Goal: Find contact information: Find contact information

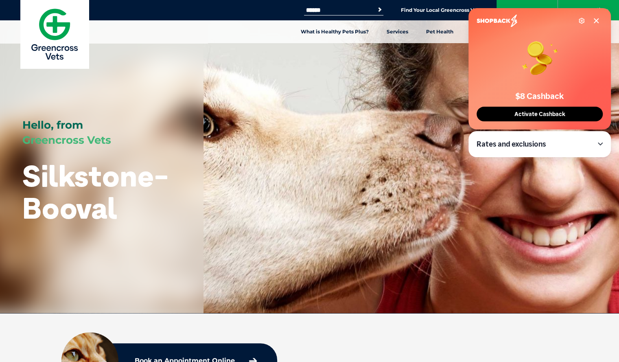
click at [596, 20] on icon at bounding box center [597, 21] width 4 height 4
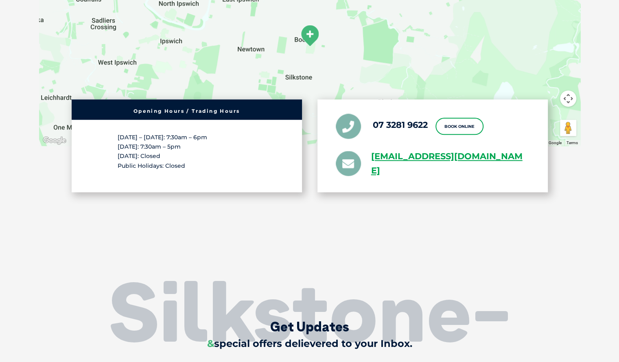
scroll to position [2013, 0]
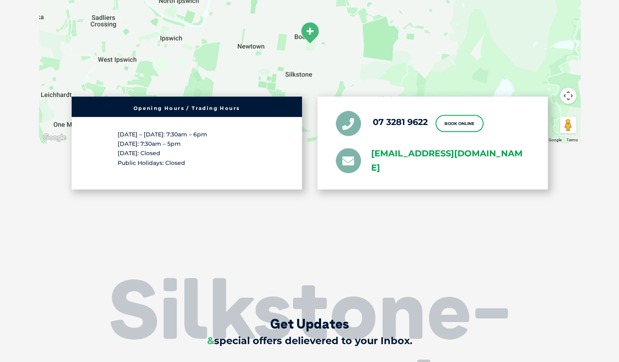
click at [430, 165] on link "[EMAIL_ADDRESS][DOMAIN_NAME]" at bounding box center [450, 161] width 158 height 29
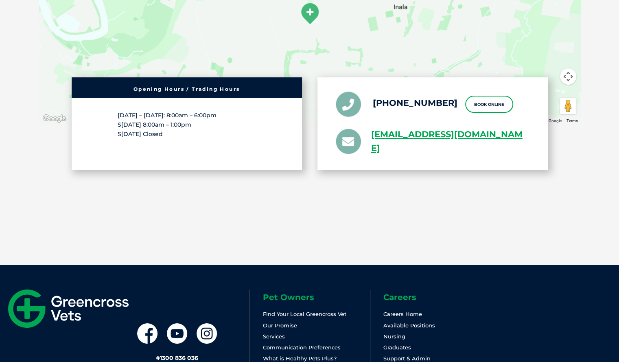
scroll to position [1671, 0]
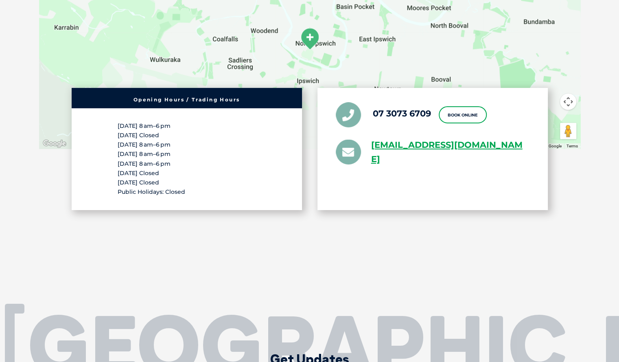
scroll to position [1461, 0]
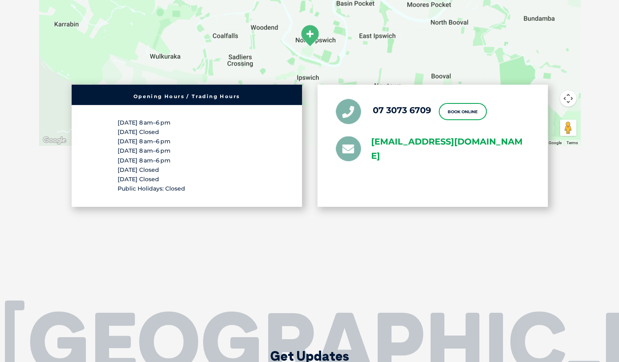
click at [418, 157] on link "[EMAIL_ADDRESS][DOMAIN_NAME]" at bounding box center [450, 149] width 158 height 29
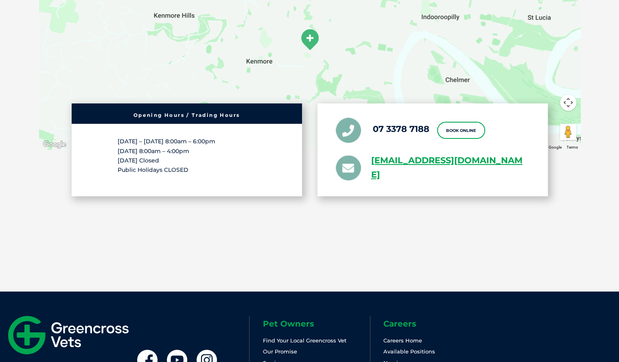
scroll to position [1582, 0]
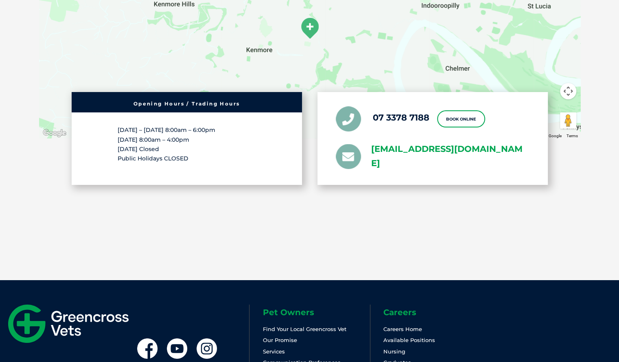
click at [402, 152] on link "[EMAIL_ADDRESS][DOMAIN_NAME]" at bounding box center [450, 157] width 158 height 29
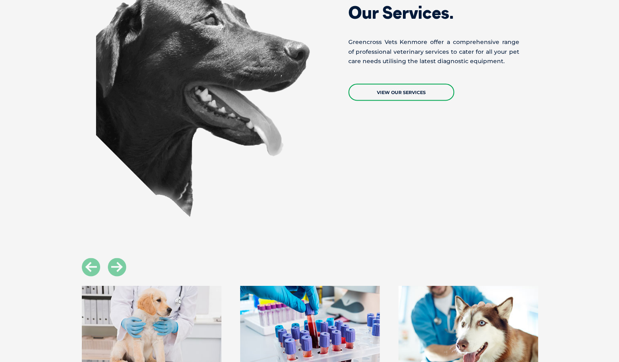
scroll to position [672, 0]
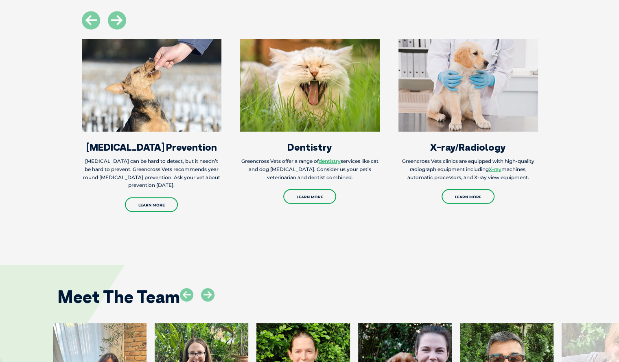
scroll to position [939, 0]
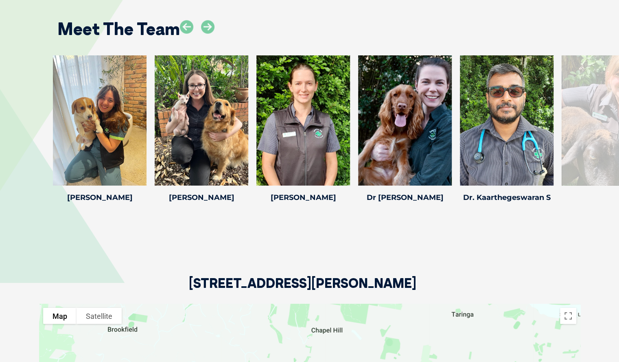
scroll to position [1253, 0]
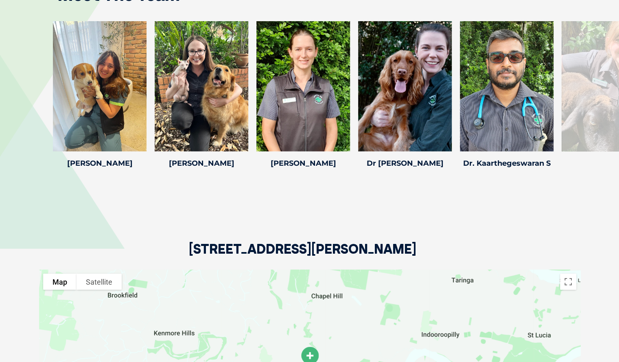
drag, startPoint x: 399, startPoint y: 240, endPoint x: 191, endPoint y: 242, distance: 208.5
click at [191, 242] on h2 "13 Marshall Ln, Kenmore QLD 4069" at bounding box center [303, 255] width 228 height 27
copy h2 "13 Marshall Ln, Kenmore QLD 4069"
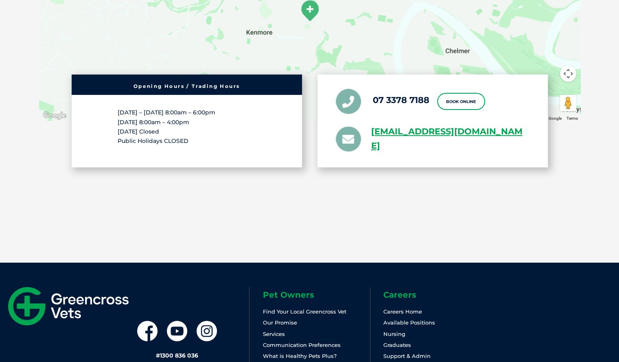
scroll to position [1594, 0]
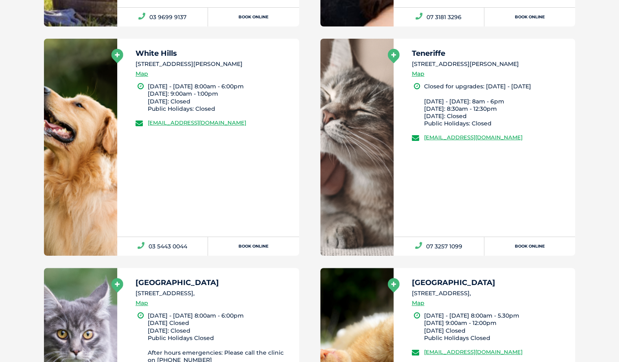
scroll to position [1820, 0]
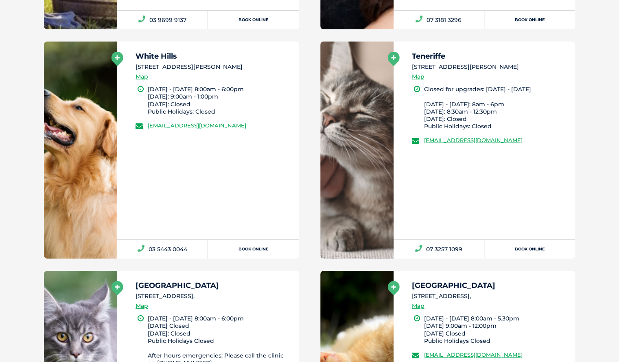
click at [545, 134] on div "Teneriffe [STREET_ADDRESS][PERSON_NAME] Map Closed for upgrades: [DATE] - [DATE…" at bounding box center [485, 141] width 182 height 198
drag, startPoint x: 545, startPoint y: 136, endPoint x: 423, endPoint y: 138, distance: 122.6
click at [423, 138] on li "[EMAIL_ADDRESS][DOMAIN_NAME]" at bounding box center [490, 140] width 156 height 8
copy link "[EMAIL_ADDRESS][DOMAIN_NAME]"
drag, startPoint x: 494, startPoint y: 66, endPoint x: 400, endPoint y: 66, distance: 94.1
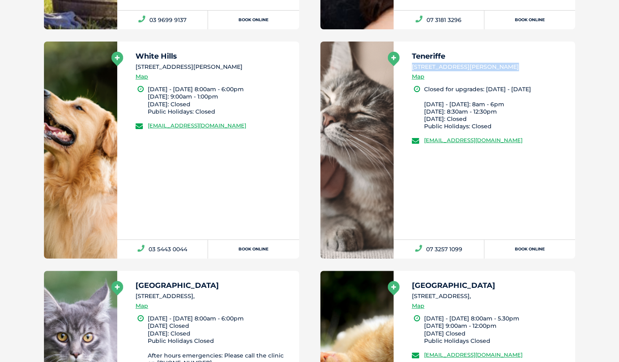
click at [400, 66] on div "Teneriffe [STREET_ADDRESS][PERSON_NAME] Map Closed for upgrades: [DATE] - [DATE…" at bounding box center [485, 141] width 182 height 198
copy li "[STREET_ADDRESS][PERSON_NAME]"
click at [460, 250] on link "07 3257 1099" at bounding box center [439, 249] width 91 height 19
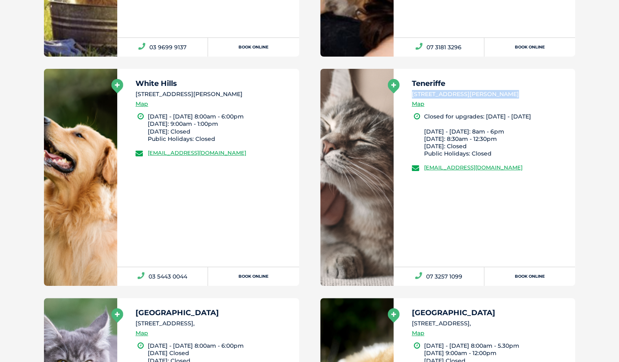
scroll to position [1791, 0]
